Goal: Use online tool/utility

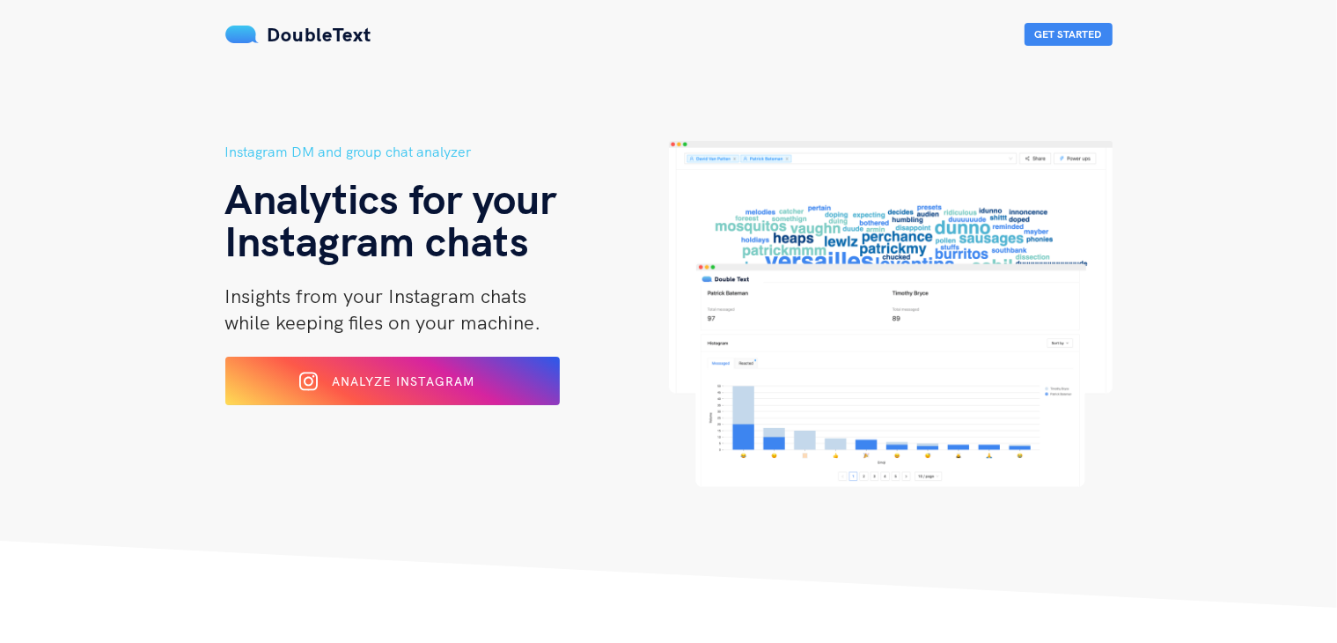
click at [459, 408] on div "Instagram DM and group chat analyzer Analytics for your Instagram chats Insight…" at bounding box center [447, 314] width 444 height 346
click at [443, 375] on span "Analyze Instagram" at bounding box center [403, 380] width 145 height 16
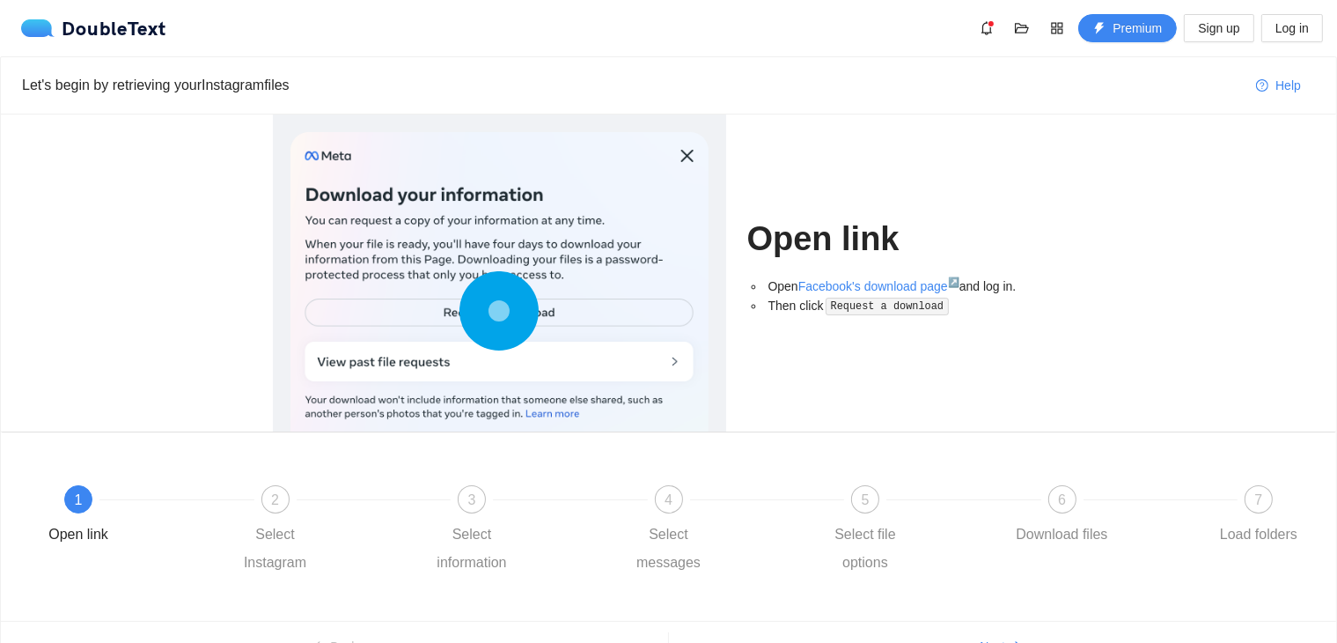
click at [510, 306] on circle at bounding box center [500, 310] width 24 height 24
click at [503, 314] on circle at bounding box center [499, 310] width 25 height 25
